Goal: Transaction & Acquisition: Purchase product/service

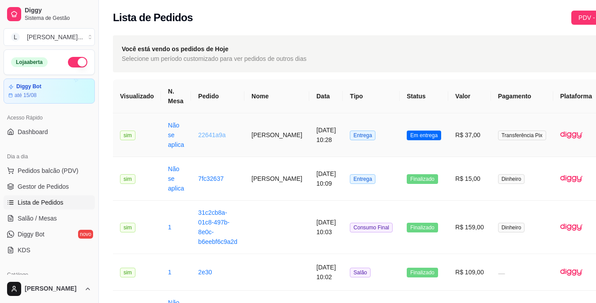
click at [214, 138] on link "22641a9a" at bounding box center [211, 135] width 27 height 7
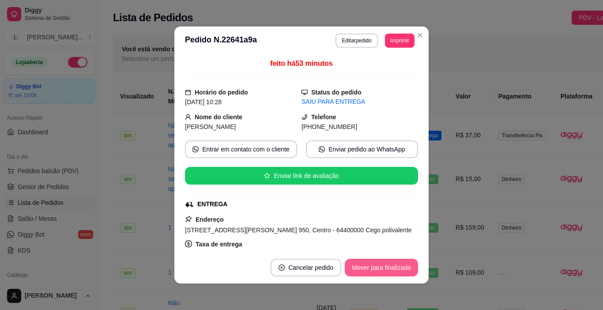
click at [384, 262] on button "Mover para finalizado" at bounding box center [381, 268] width 73 height 18
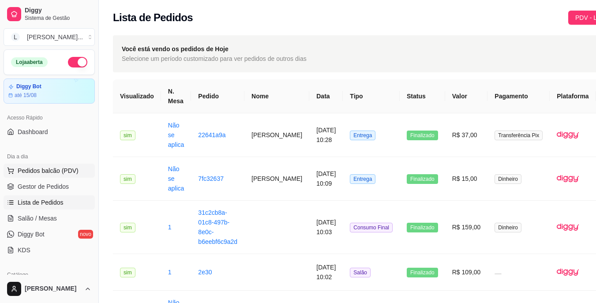
click at [50, 173] on span "Pedidos balcão (PDV)" at bounding box center [48, 170] width 61 height 9
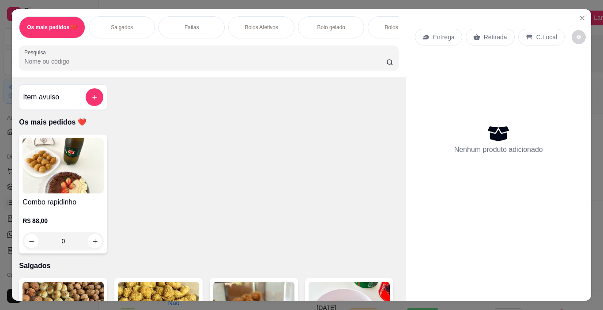
click at [128, 28] on div "Salgados" at bounding box center [122, 27] width 66 height 22
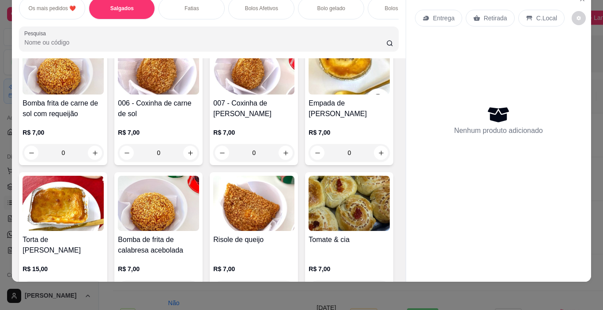
scroll to position [404, 0]
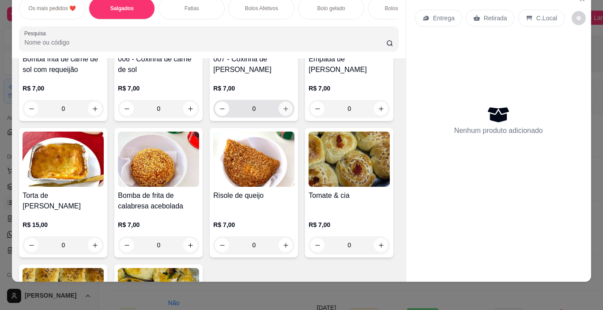
click at [282, 112] on icon "increase-product-quantity" at bounding box center [285, 108] width 7 height 7
type input "1"
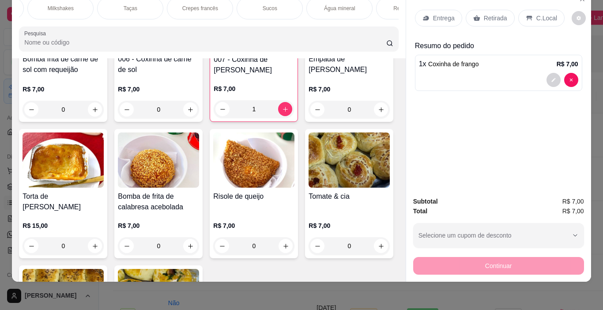
scroll to position [0, 971]
click at [384, 3] on div "Refrigerantes" at bounding box center [405, 8] width 66 height 22
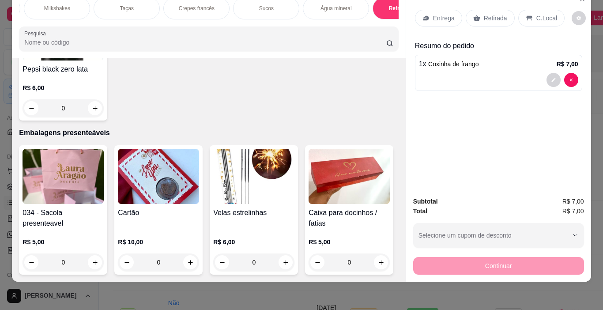
scroll to position [4347, 0]
type input "1"
click at [485, 14] on p "Retirada" at bounding box center [495, 18] width 23 height 9
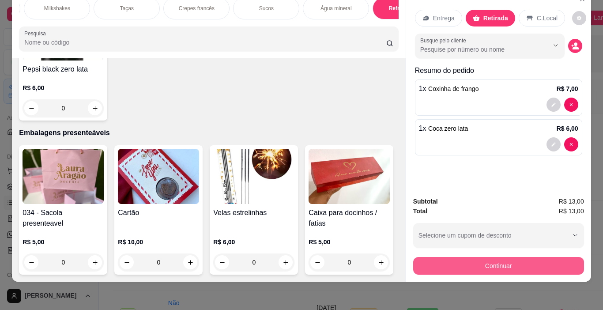
click at [474, 260] on button "Continuar" at bounding box center [498, 266] width 171 height 18
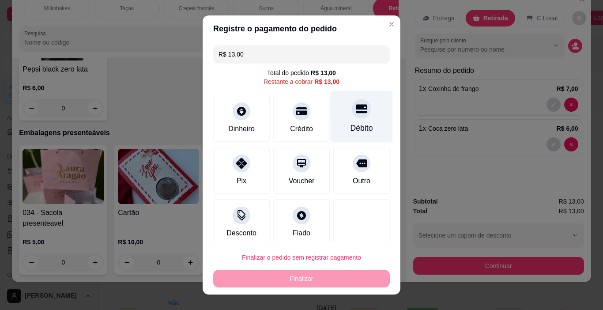
click at [352, 115] on div at bounding box center [361, 108] width 19 height 19
type input "R$ 0,00"
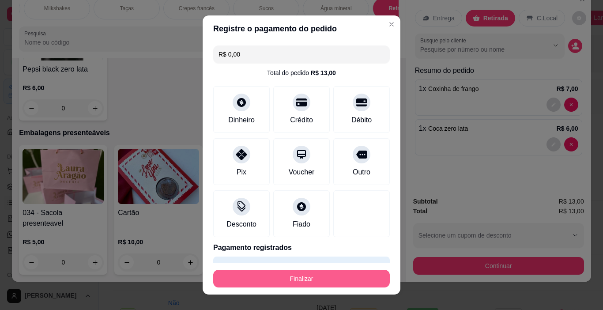
click at [313, 279] on button "Finalizar" at bounding box center [301, 279] width 177 height 18
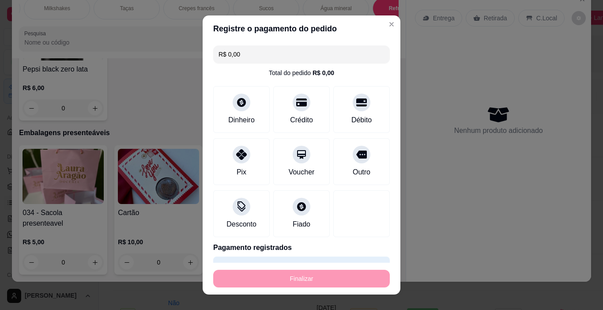
type input "0"
type input "-R$ 13,00"
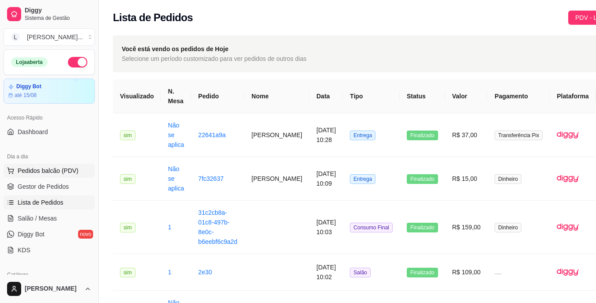
click at [63, 169] on span "Pedidos balcão (PDV)" at bounding box center [48, 170] width 61 height 9
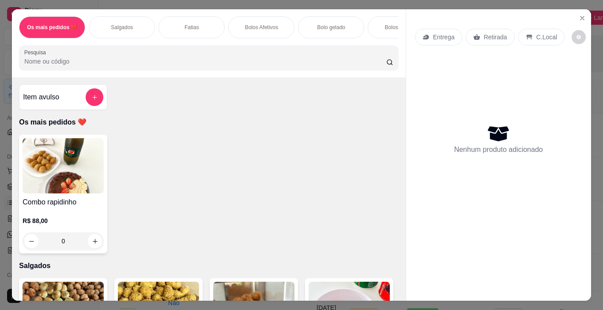
click at [175, 22] on div "Fatias" at bounding box center [191, 27] width 66 height 22
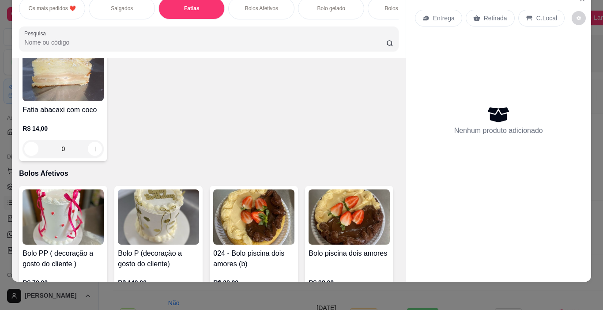
scroll to position [1038, 0]
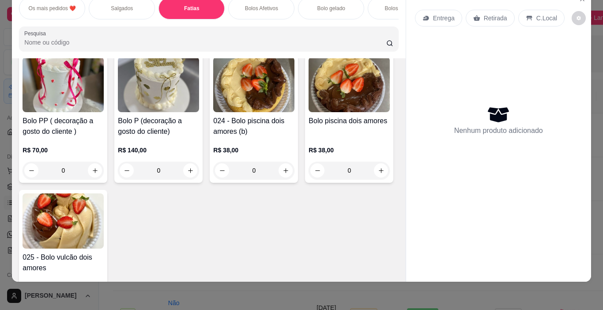
type input "1"
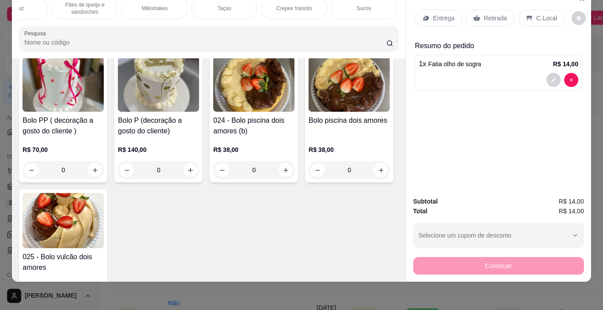
scroll to position [0, 877]
drag, startPoint x: 309, startPoint y: 23, endPoint x: 317, endPoint y: 18, distance: 9.2
click at [317, 18] on div "Os mais pedidos ❤️ Salgados Fatias Bolos Afetivos Bolo gelado Bolos no pote Pal…" at bounding box center [208, 24] width 393 height 68
click at [132, 3] on p "Palha italiana e Brownies" at bounding box center [123, 8] width 51 height 14
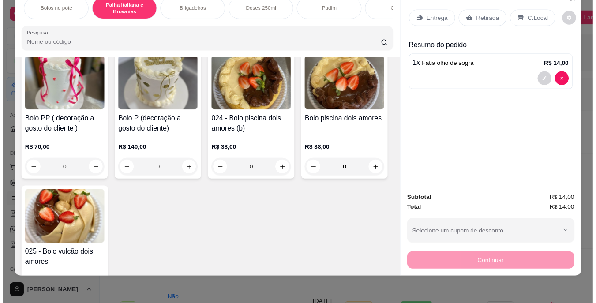
scroll to position [1877, 0]
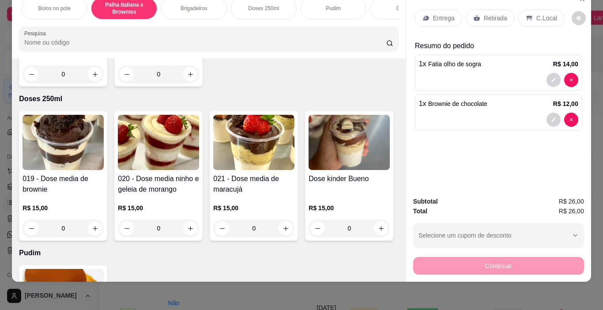
type input "1"
click at [488, 14] on p "Retirada" at bounding box center [495, 18] width 23 height 9
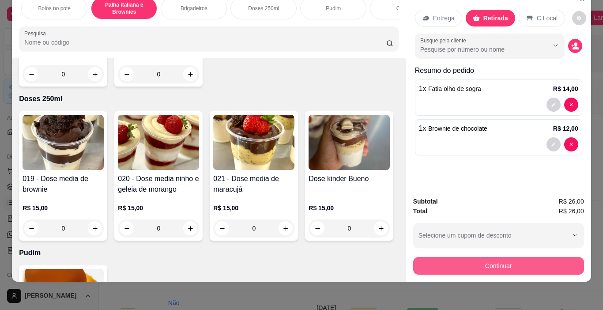
click at [489, 257] on button "Continuar" at bounding box center [498, 266] width 171 height 18
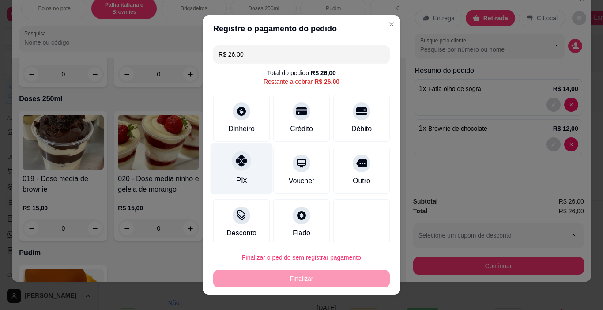
click at [238, 180] on div "Pix" at bounding box center [241, 179] width 11 height 11
type input "R$ 0,00"
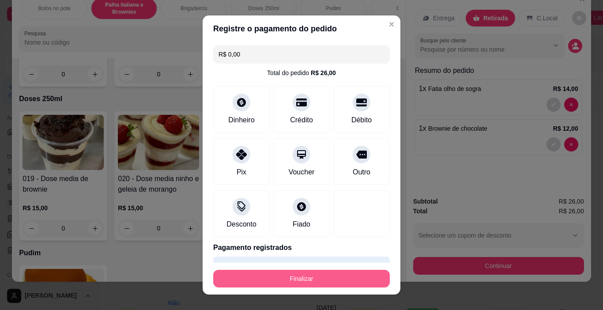
click at [274, 275] on button "Finalizar" at bounding box center [301, 279] width 177 height 18
